Goal: Information Seeking & Learning: Learn about a topic

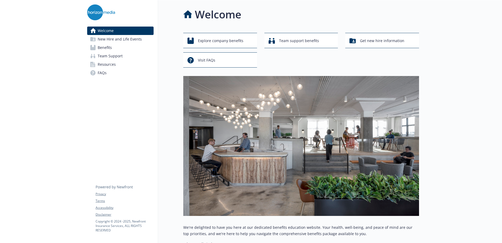
click at [104, 47] on span "Benefits" at bounding box center [105, 47] width 14 height 8
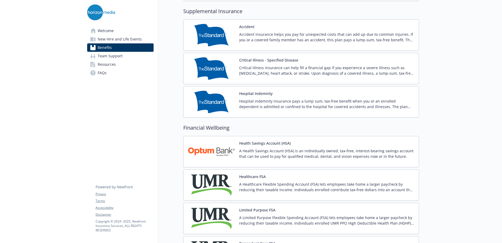
scroll to position [630, 0]
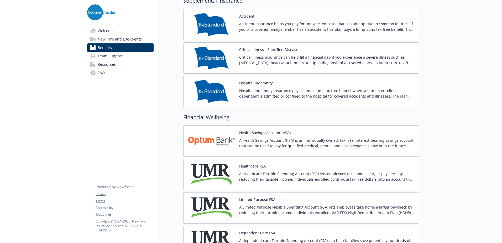
click at [292, 170] on div "Healthcare FSA A Healthcare Flexible Spending Account (FSA) lets employees take…" at bounding box center [326, 174] width 175 height 22
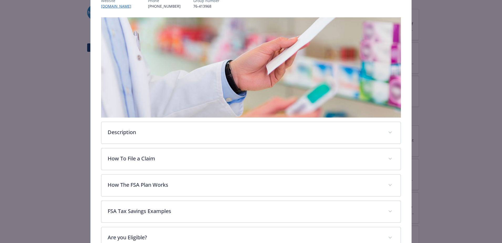
scroll to position [132, 0]
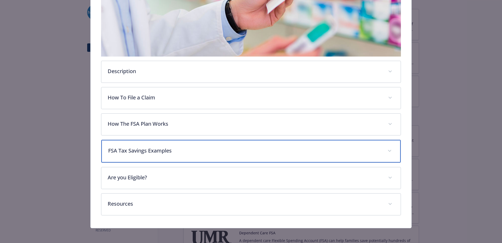
click at [215, 146] on p "FSA Tax Savings Examples" at bounding box center [244, 150] width 273 height 8
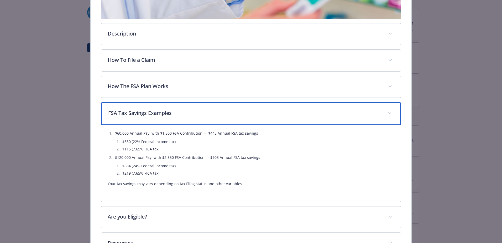
scroll to position [210, 0]
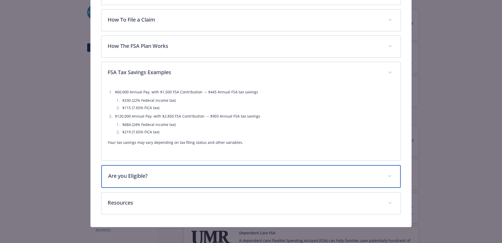
click at [203, 175] on p "Are you Eligible?" at bounding box center [244, 176] width 273 height 8
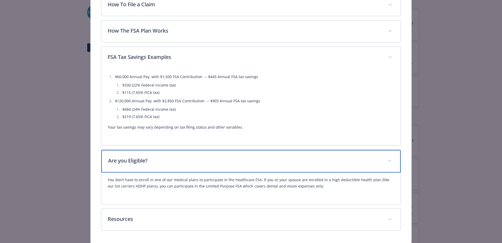
scroll to position [241, 0]
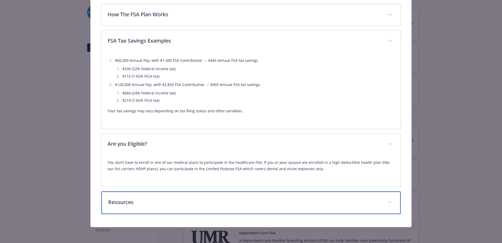
click at [200, 202] on p "Resources" at bounding box center [244, 202] width 273 height 8
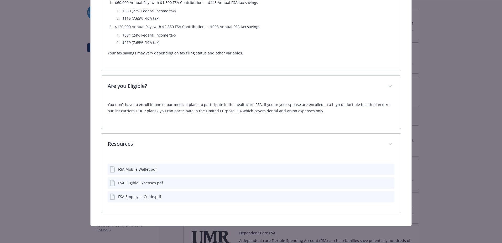
click at [141, 183] on div "FSA Eligible Expenses.pdf" at bounding box center [140, 183] width 45 height 6
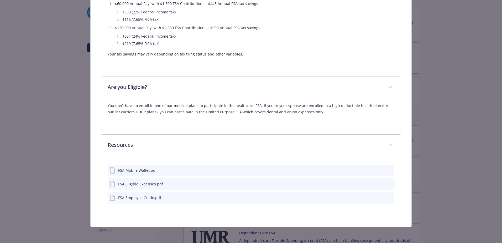
click at [387, 182] on icon "preview file" at bounding box center [389, 183] width 5 height 4
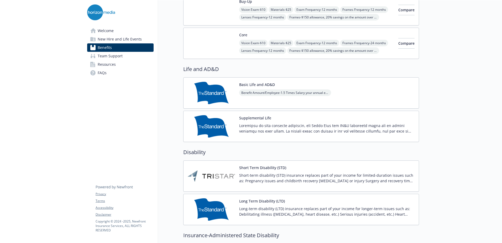
scroll to position [289, 0]
